Goal: Task Accomplishment & Management: Complete application form

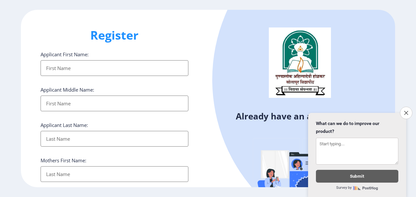
select select
click at [410, 108] on button "Close survey" at bounding box center [407, 113] width 14 height 14
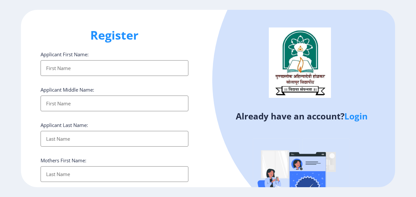
click at [362, 119] on link "Login" at bounding box center [356, 116] width 23 height 12
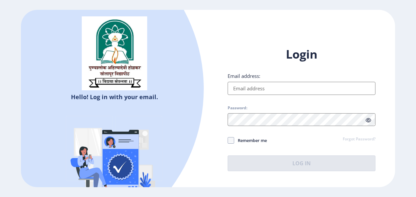
click at [303, 89] on input "Email address:" at bounding box center [302, 88] width 148 height 13
type input "[EMAIL_ADDRESS][DOMAIN_NAME]"
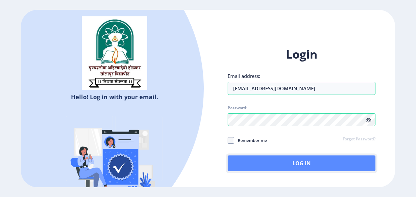
click at [278, 160] on button "Log In" at bounding box center [302, 164] width 148 height 16
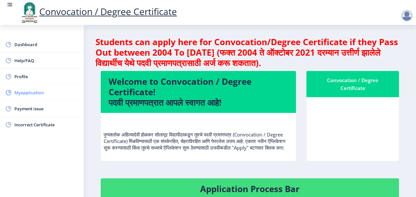
click at [34, 91] on span "Myapplication" at bounding box center [46, 93] width 64 height 8
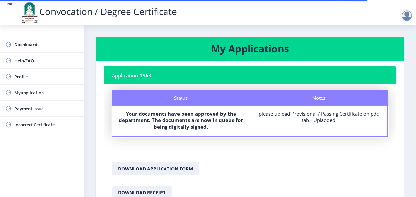
click at [313, 121] on div "please upload Provisional / Passing Certificate on pdc tab - Uplaoded" at bounding box center [319, 116] width 126 height 13
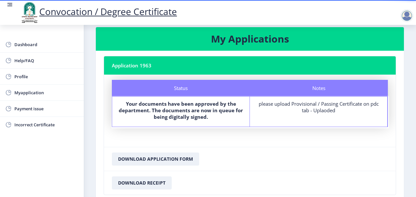
scroll to position [7, 0]
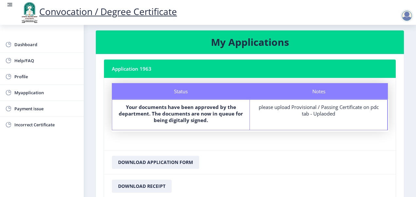
click at [407, 19] on div at bounding box center [407, 15] width 13 height 13
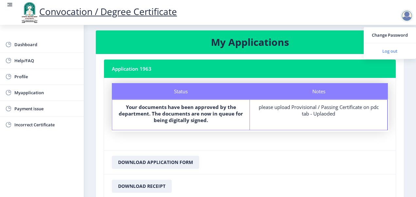
click at [392, 49] on span "Log out" at bounding box center [390, 51] width 42 height 8
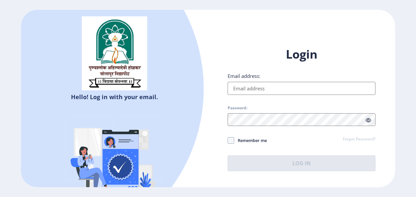
click at [261, 89] on input "Email address:" at bounding box center [302, 88] width 148 height 13
type input "[EMAIL_ADDRESS][DOMAIN_NAME]"
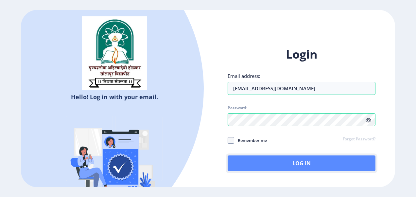
click at [280, 160] on button "Log In" at bounding box center [302, 164] width 148 height 16
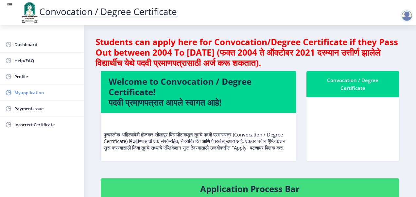
click at [53, 85] on link "Myapplication" at bounding box center [42, 93] width 84 height 16
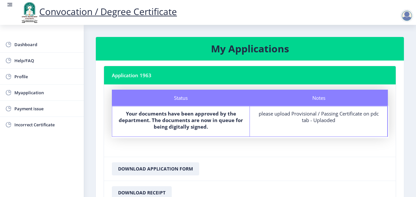
click at [412, 18] on div at bounding box center [407, 15] width 13 height 13
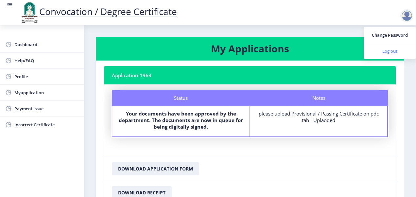
click at [395, 48] on span "Log out" at bounding box center [390, 51] width 42 height 8
